Goal: Find specific fact: Find specific fact

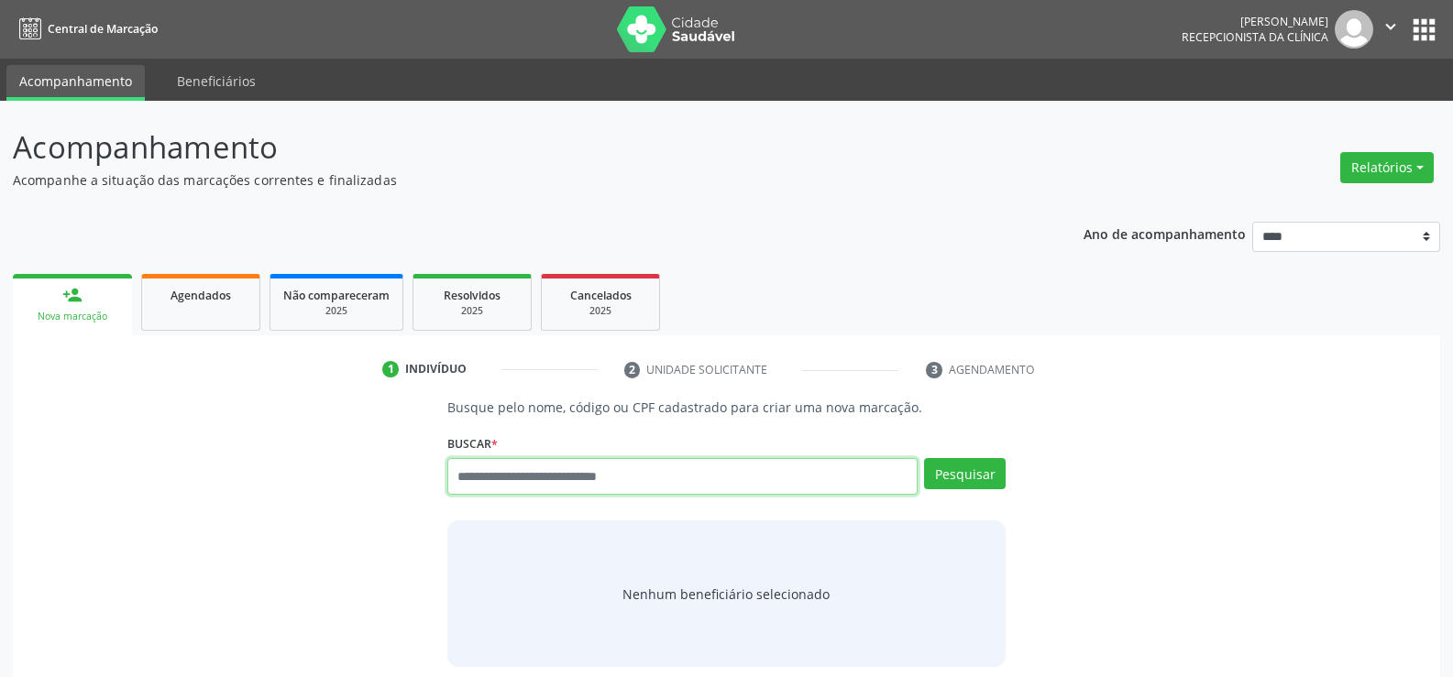
click at [521, 478] on input "text" at bounding box center [682, 476] width 470 height 37
click at [516, 479] on input "text" at bounding box center [682, 476] width 470 height 37
type input "**********"
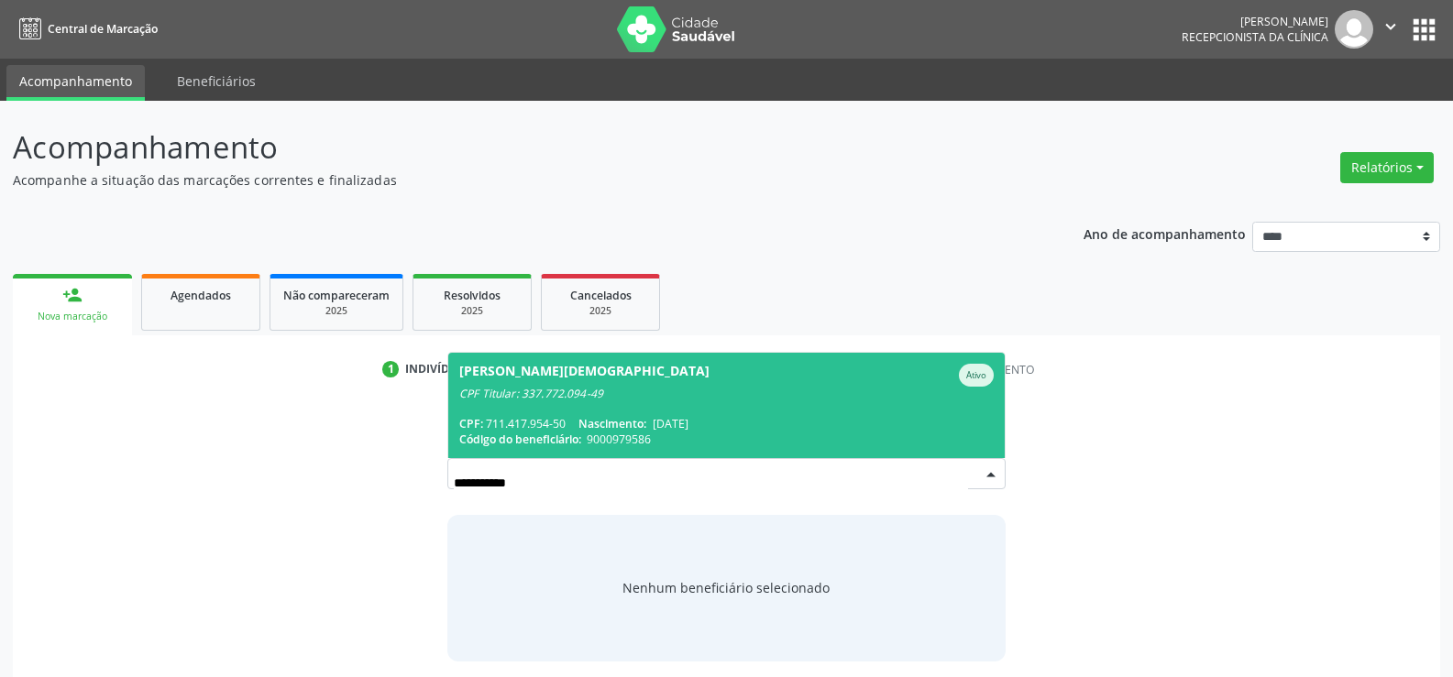
click at [598, 412] on span "[PERSON_NAME] CPF Titular: 337.772.094-49 CPF: 711.417.954-50 Nascimento: [DATE…" at bounding box center [726, 405] width 556 height 105
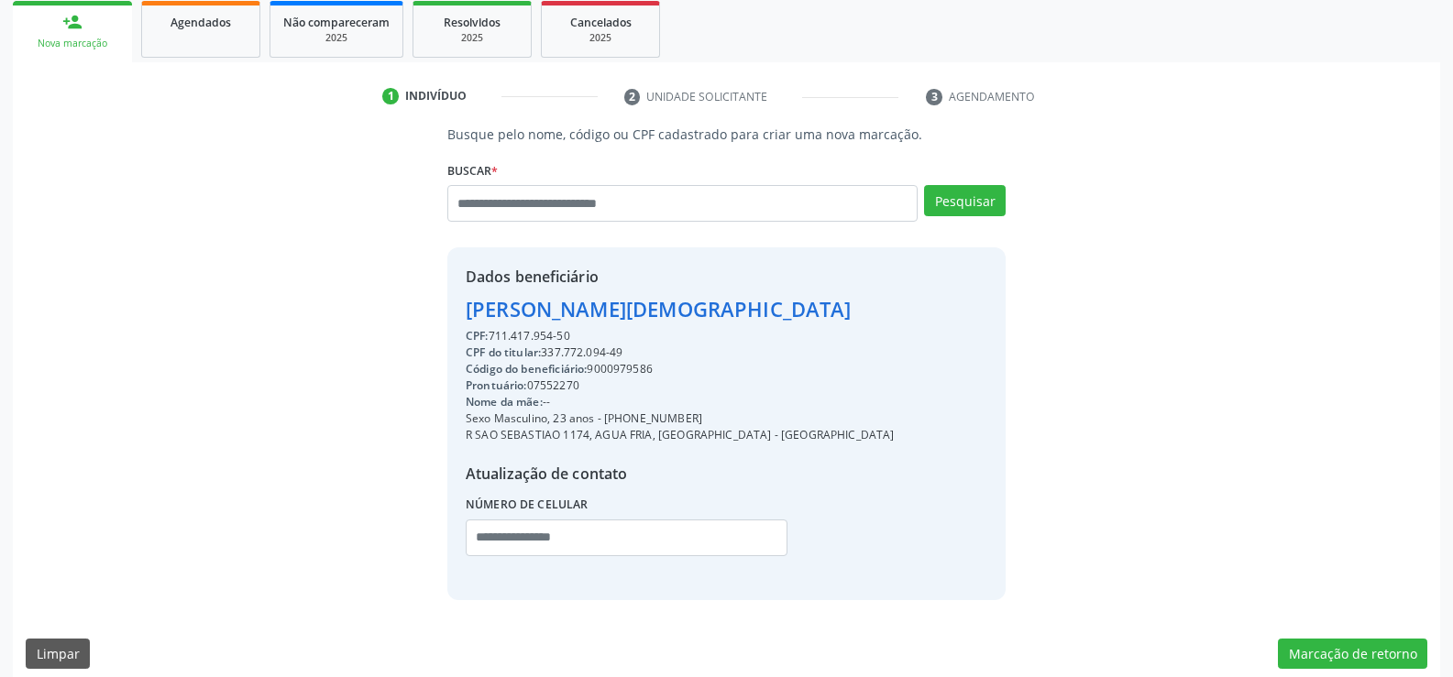
scroll to position [275, 0]
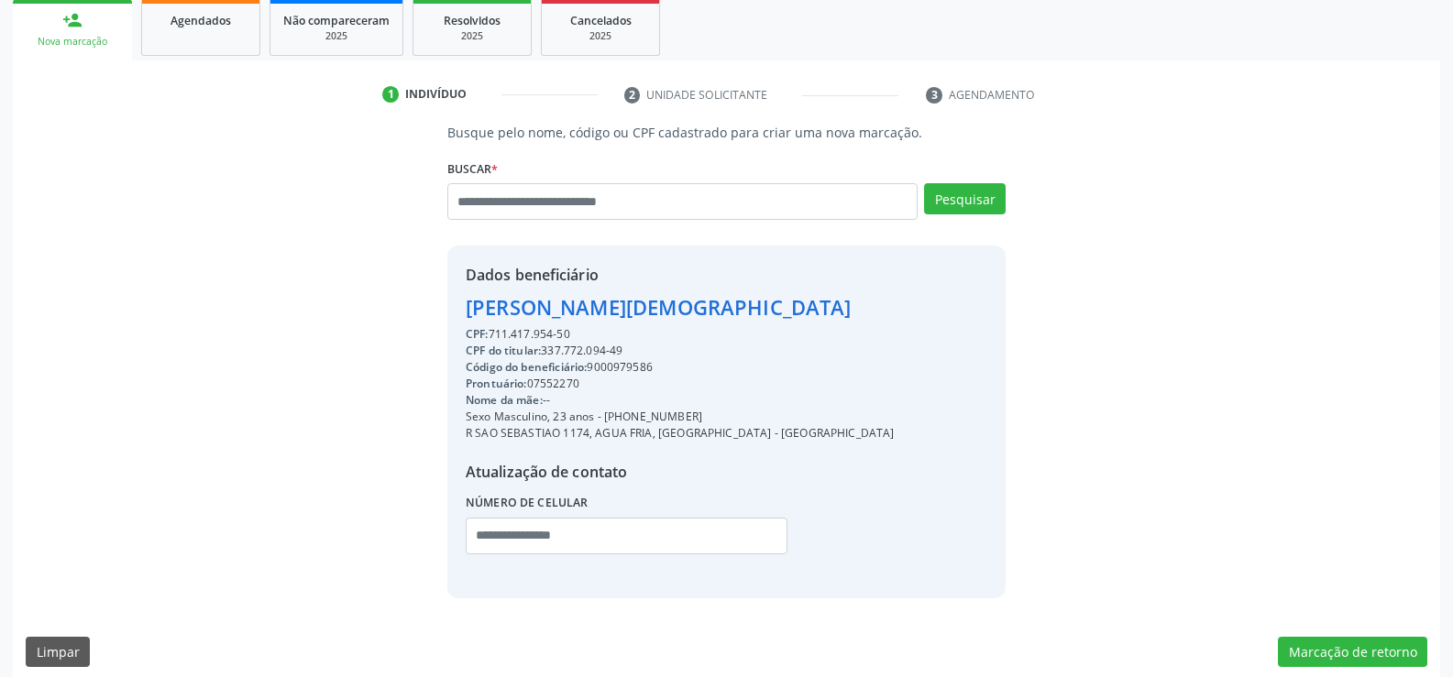
drag, startPoint x: 469, startPoint y: 312, endPoint x: 634, endPoint y: 339, distance: 167.2
click at [634, 339] on div "Dados beneficiário [PERSON_NAME] CPF: 711.417.954-50 CPF do titular: 337.772.09…" at bounding box center [680, 421] width 429 height 315
copy div "[PERSON_NAME][DEMOGRAPHIC_DATA] CPF: 711.417.954-50"
click at [591, 192] on input "text" at bounding box center [682, 201] width 470 height 37
type input "**********"
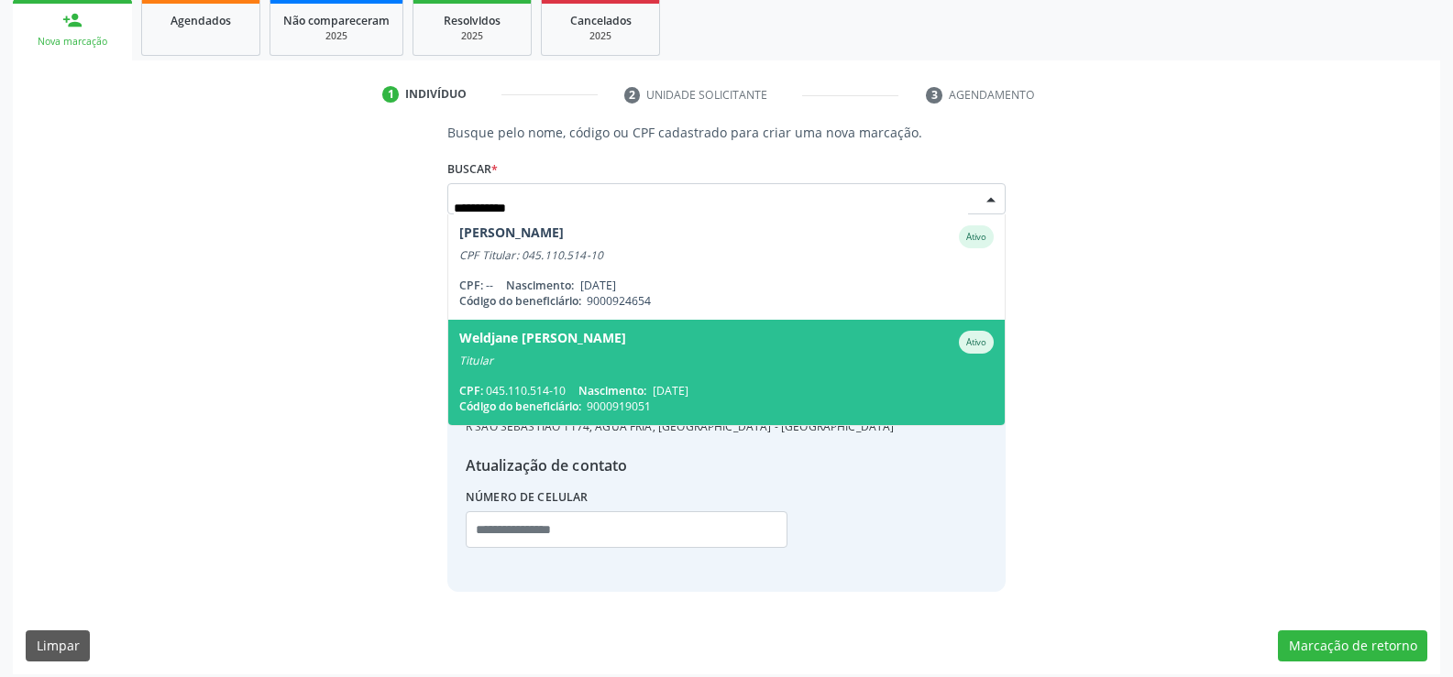
click at [578, 368] on span "Weldjane [PERSON_NAME] de Araujo Ativo Titular CPF: 045.110.514-10 Nascimento: …" at bounding box center [726, 372] width 556 height 105
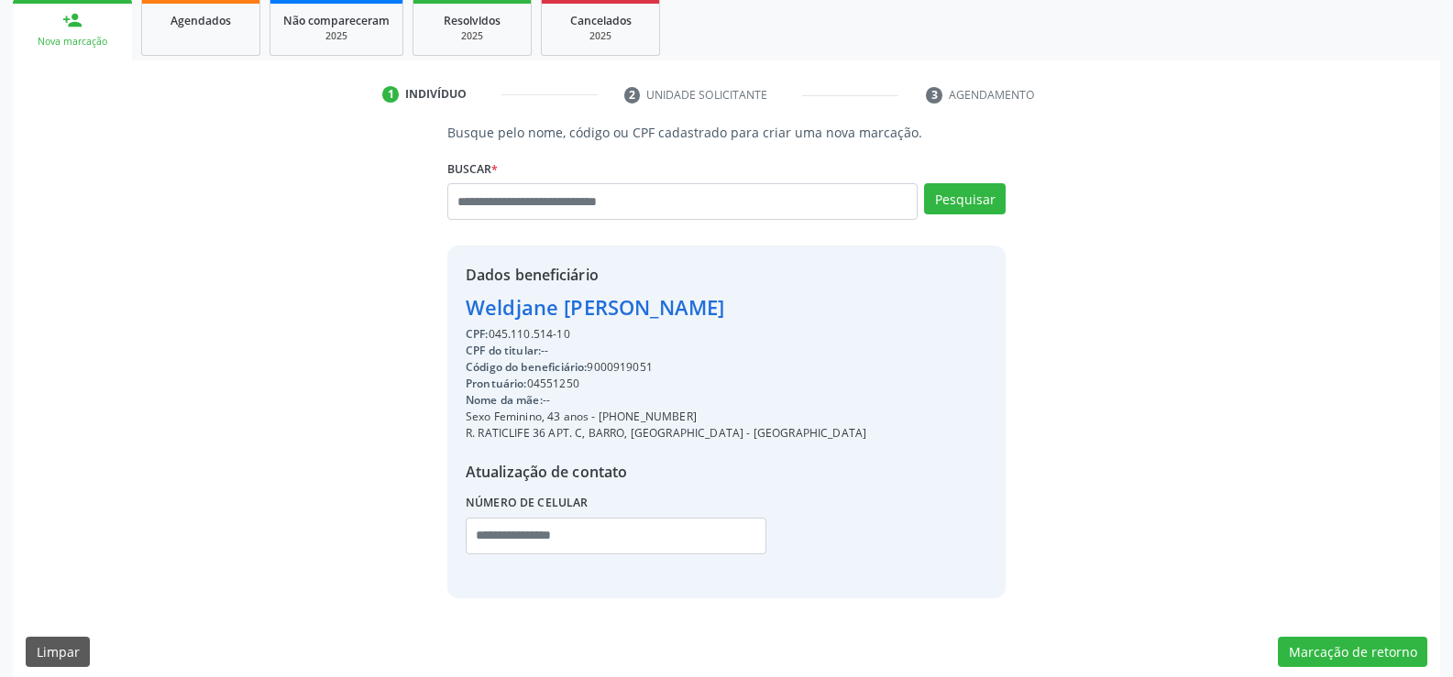
drag, startPoint x: 468, startPoint y: 307, endPoint x: 635, endPoint y: 338, distance: 169.7
click at [635, 338] on div "Dados beneficiário [PERSON_NAME] CPF: 045.110.514-10 CPF do titular: -- Código …" at bounding box center [666, 421] width 400 height 315
copy div "Weldjane [PERSON_NAME] CPF: 045.110.514-10"
